Goal: Check status: Check status

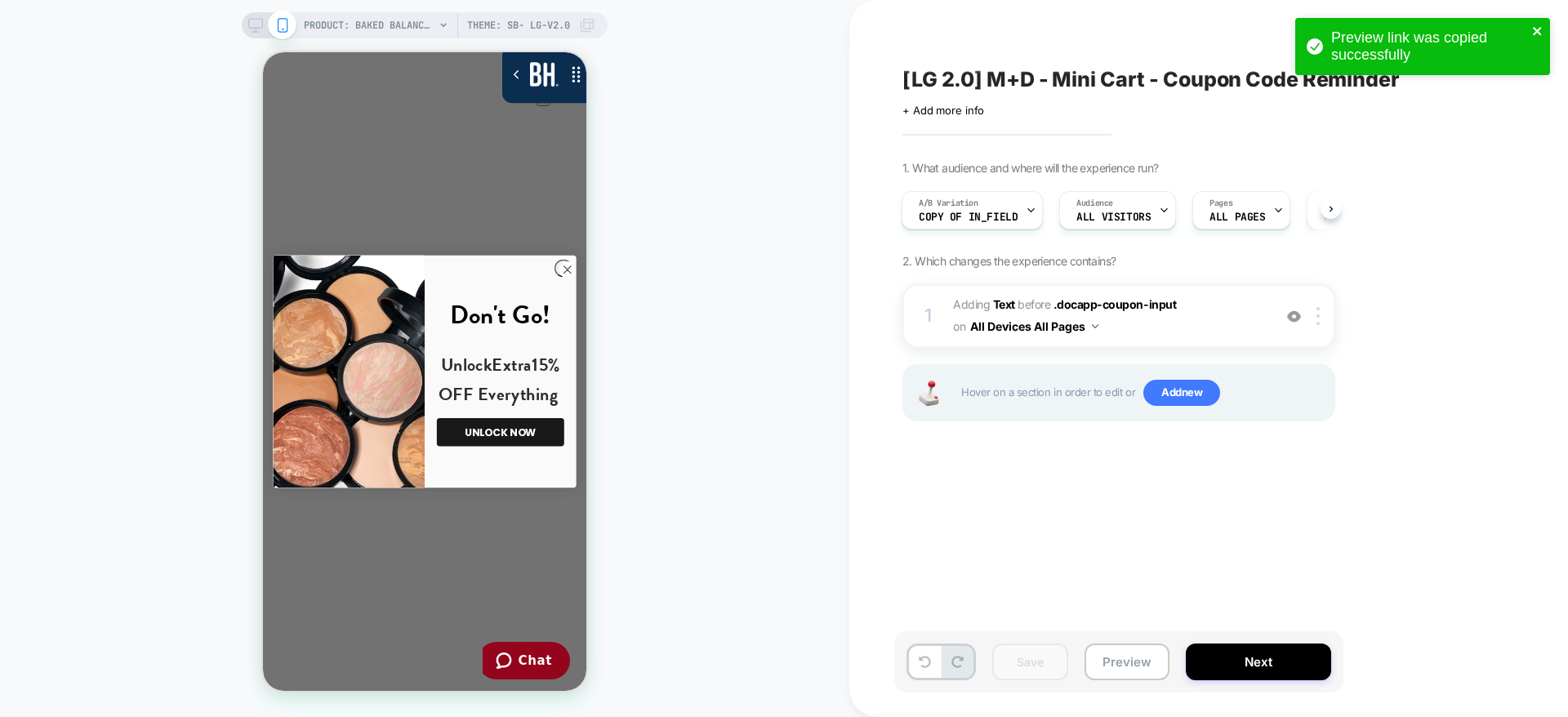
click at [1539, 30] on icon "close" at bounding box center [1537, 30] width 8 height 8
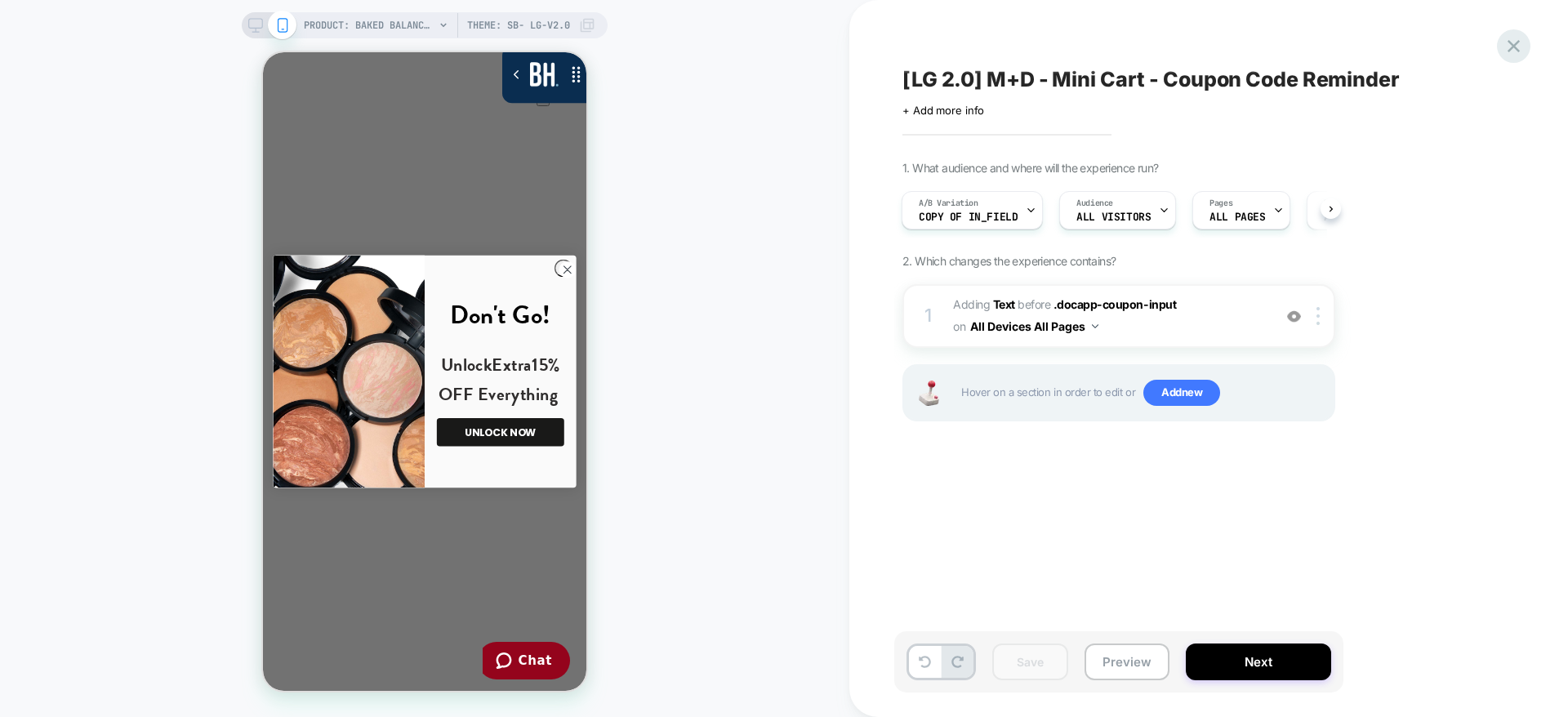
click at [1515, 46] on icon at bounding box center [1514, 46] width 12 height 12
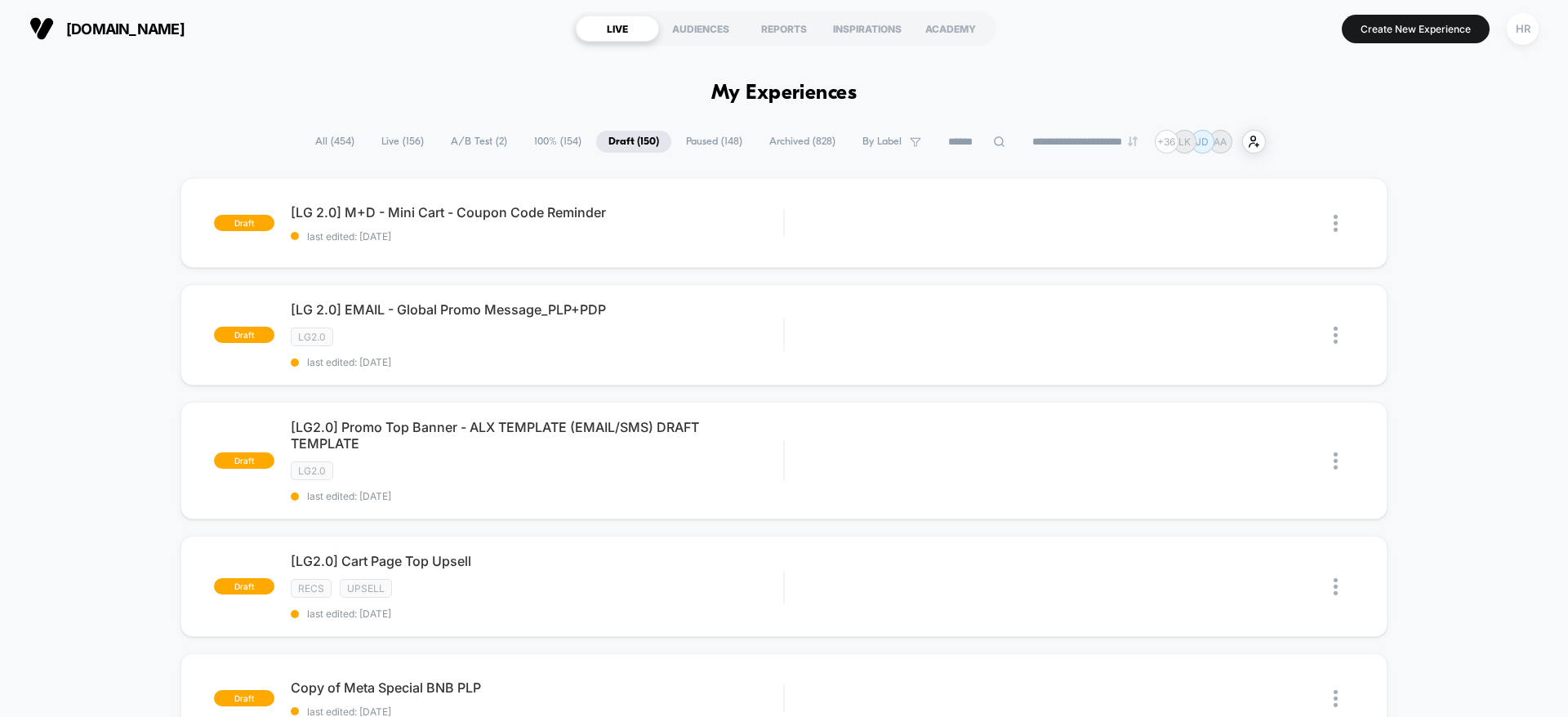
click at [469, 138] on span "A/B Test ( 2 )" at bounding box center [479, 142] width 81 height 22
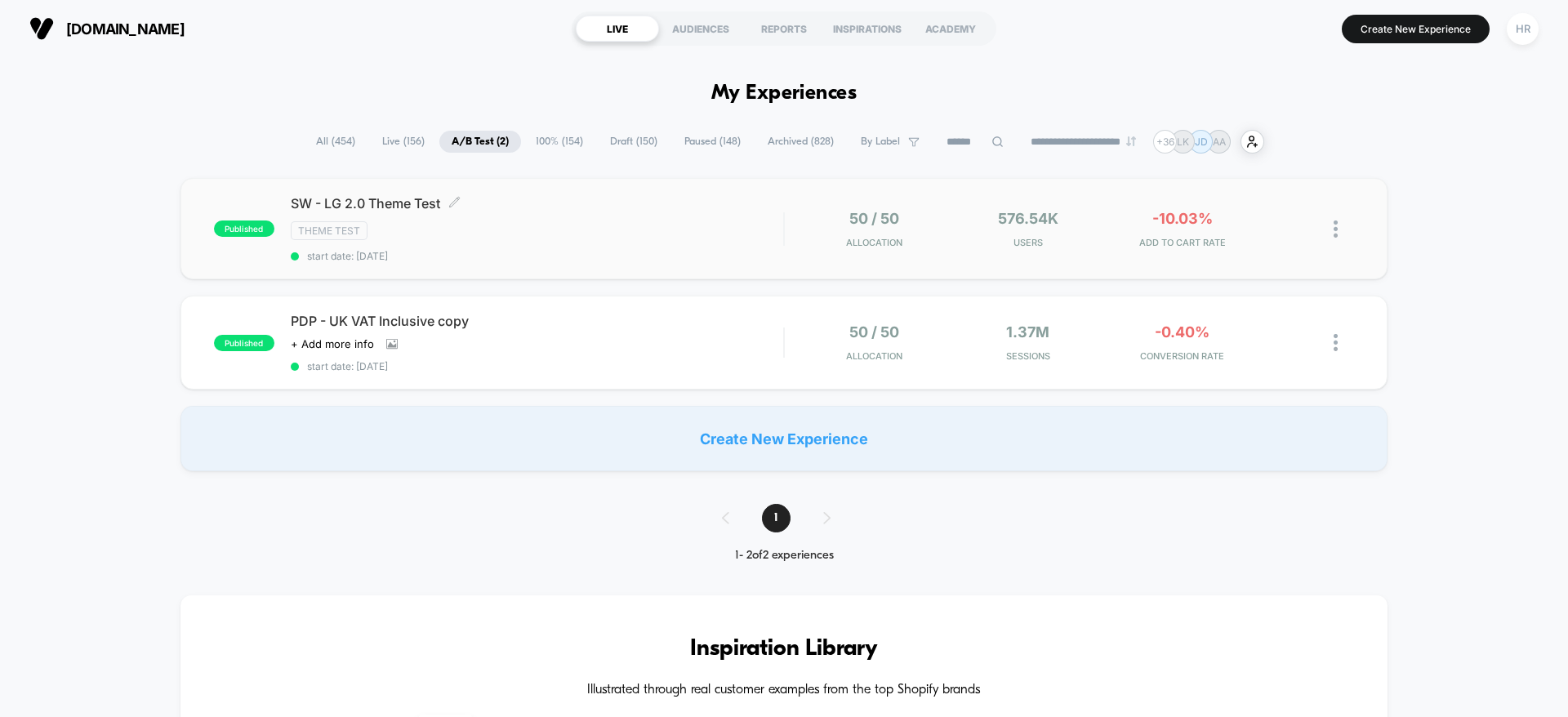
click at [591, 216] on div "SW - LG 2.0 Theme Test Click to edit experience details Click to edit experienc…" at bounding box center [537, 229] width 493 height 67
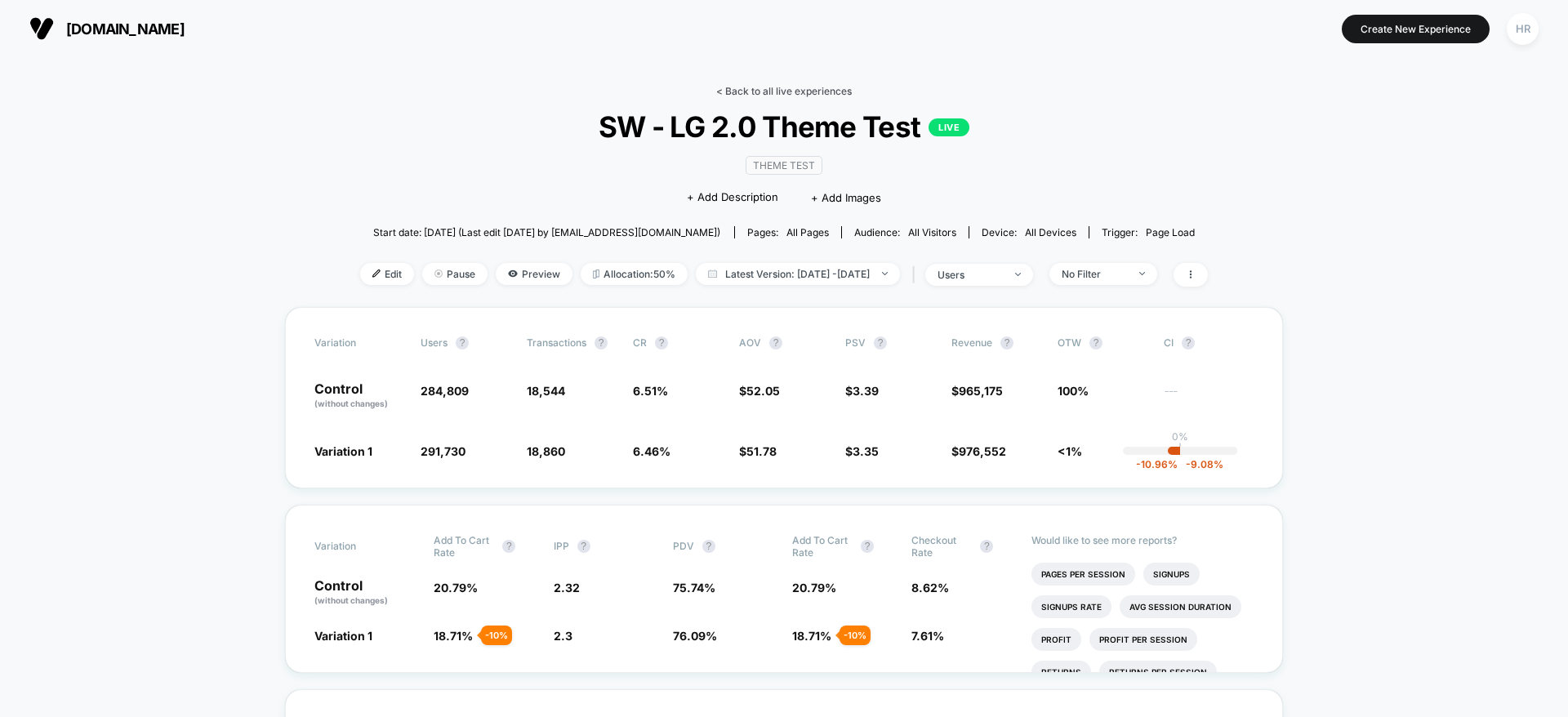
click at [812, 90] on link "< Back to all live experiences" at bounding box center [784, 90] width 136 height 12
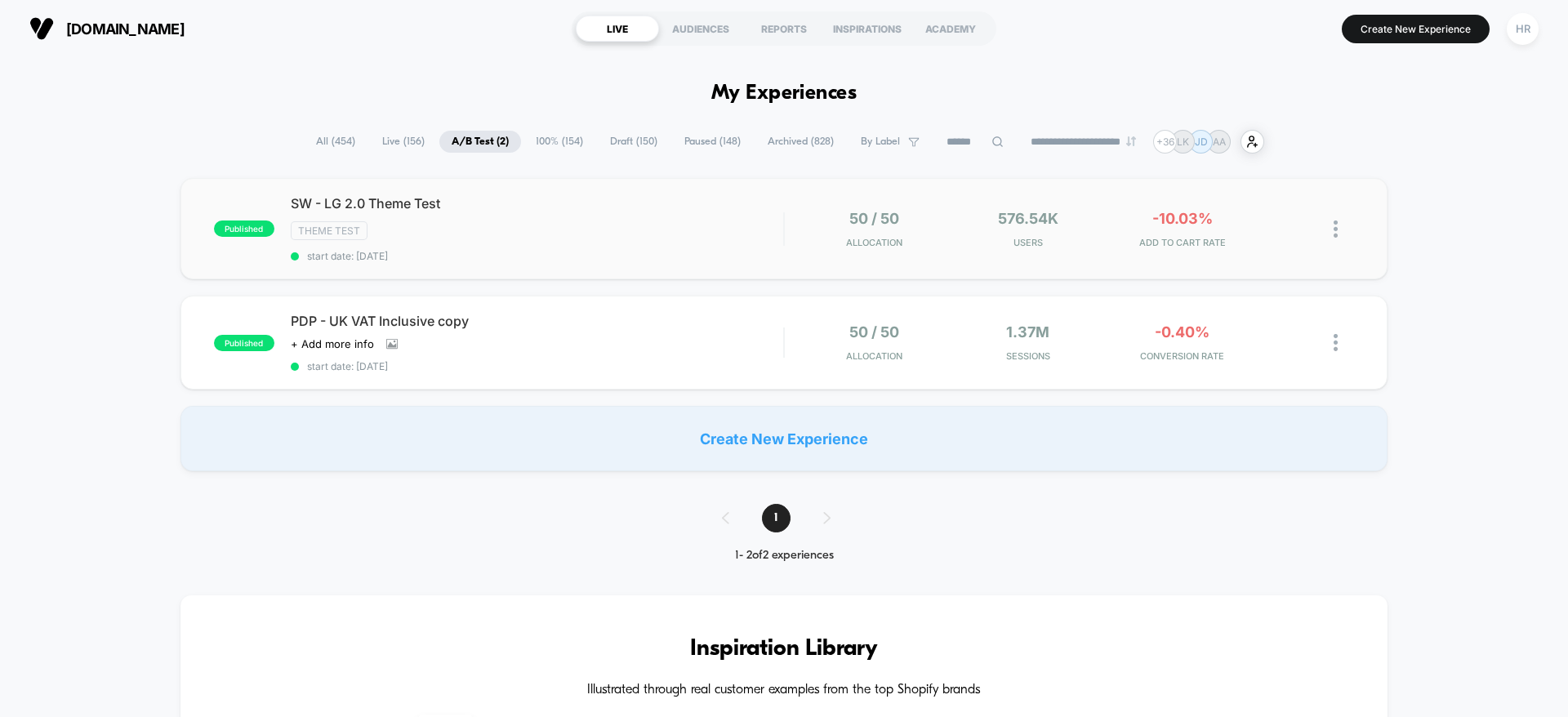
click at [683, 203] on span "SW - LG 2.0 Theme Test" at bounding box center [537, 204] width 493 height 17
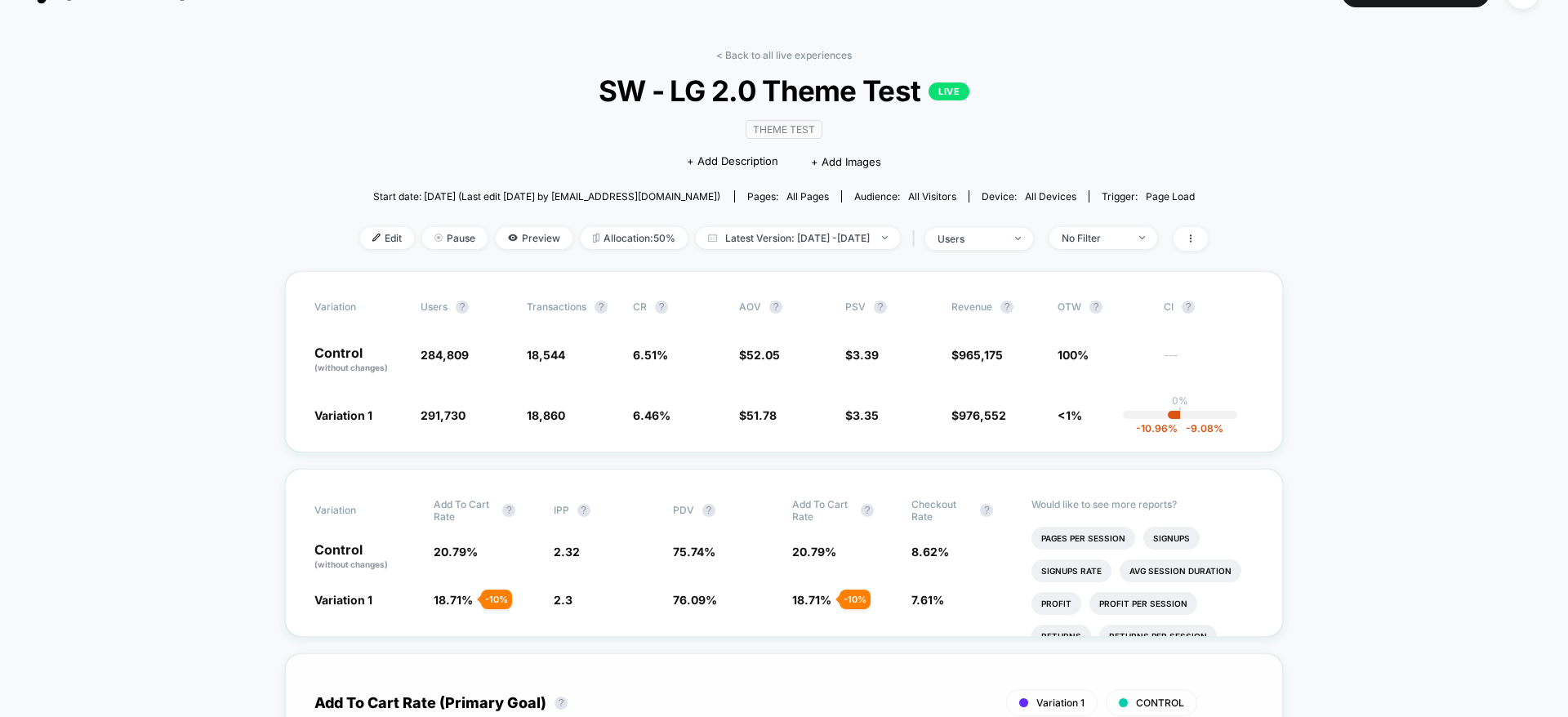
scroll to position [34, 0]
